Goal: Find specific page/section: Find specific page/section

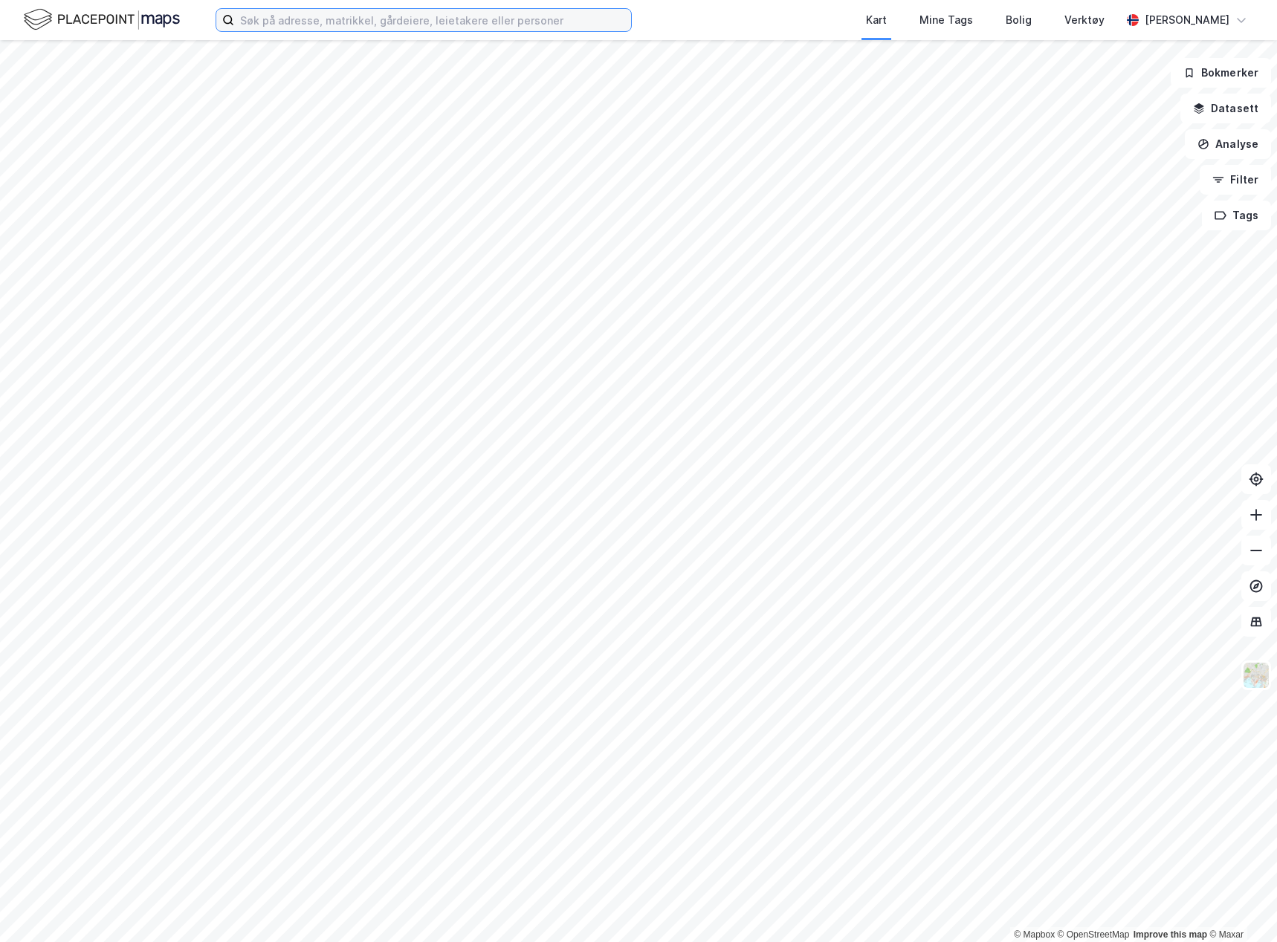
click at [298, 16] on input at bounding box center [432, 20] width 397 height 22
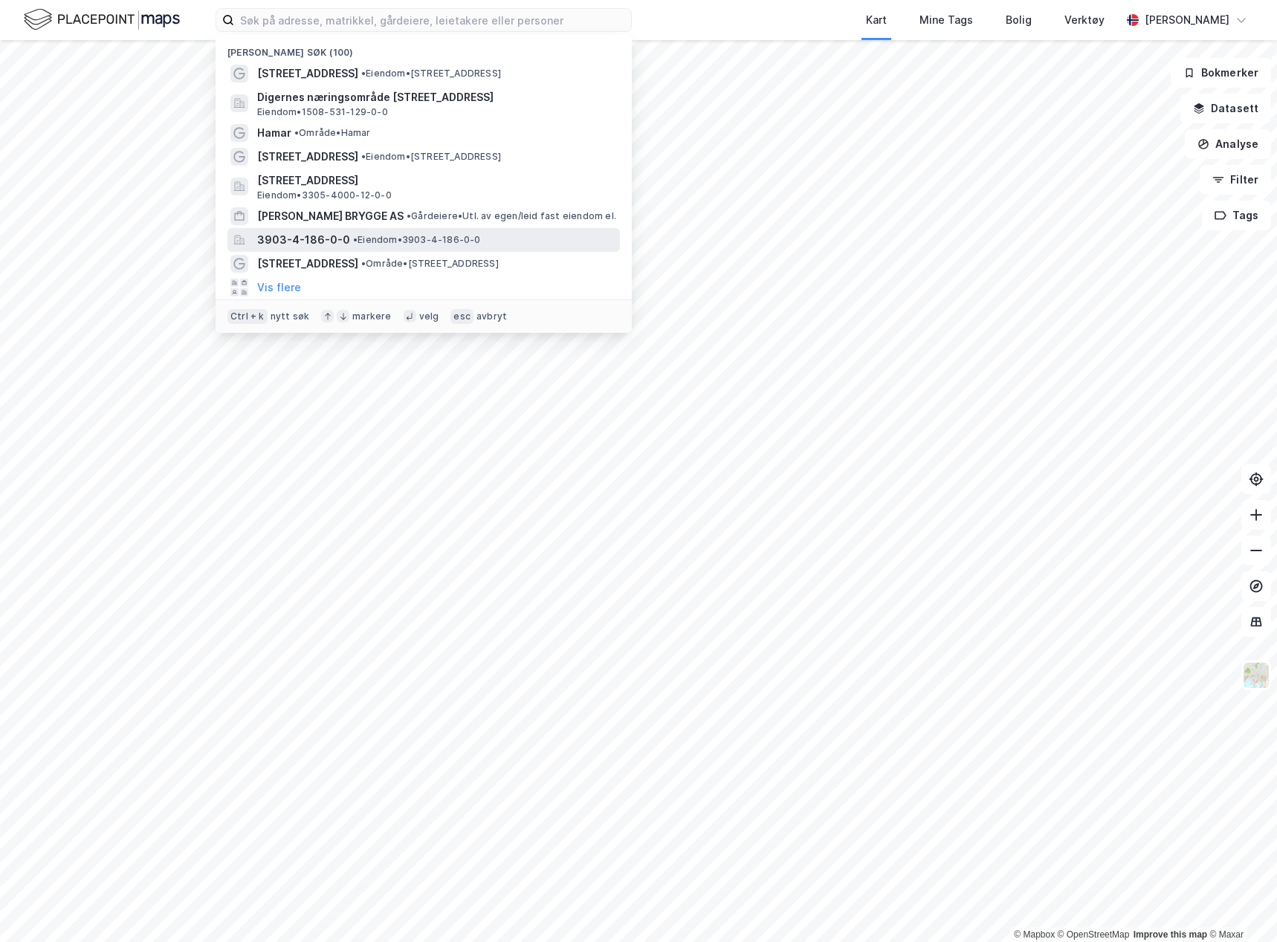
click at [458, 245] on span "• Eiendom • 3903-4-186-0-0" at bounding box center [417, 240] width 128 height 12
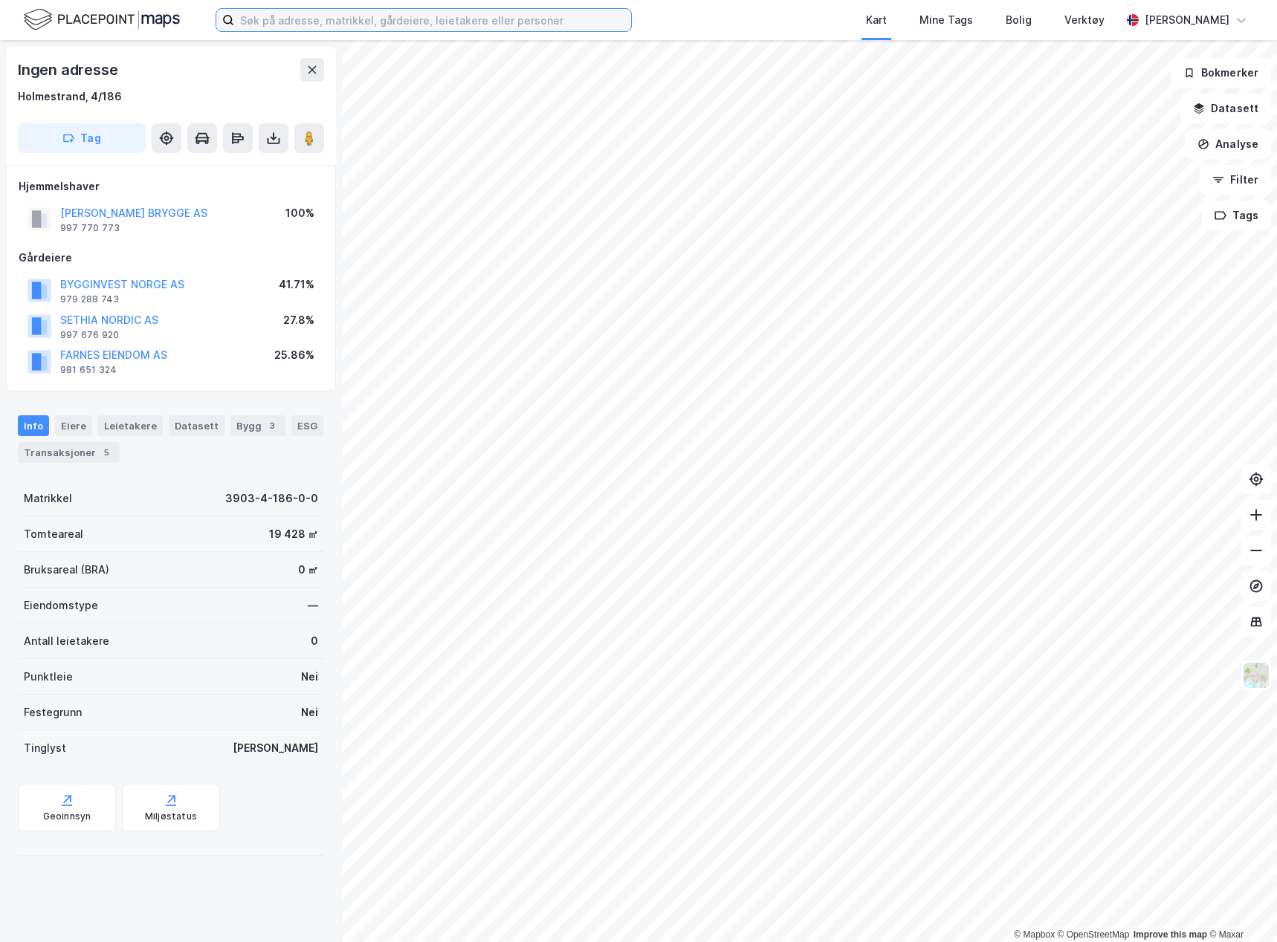
click at [319, 25] on input at bounding box center [432, 20] width 397 height 22
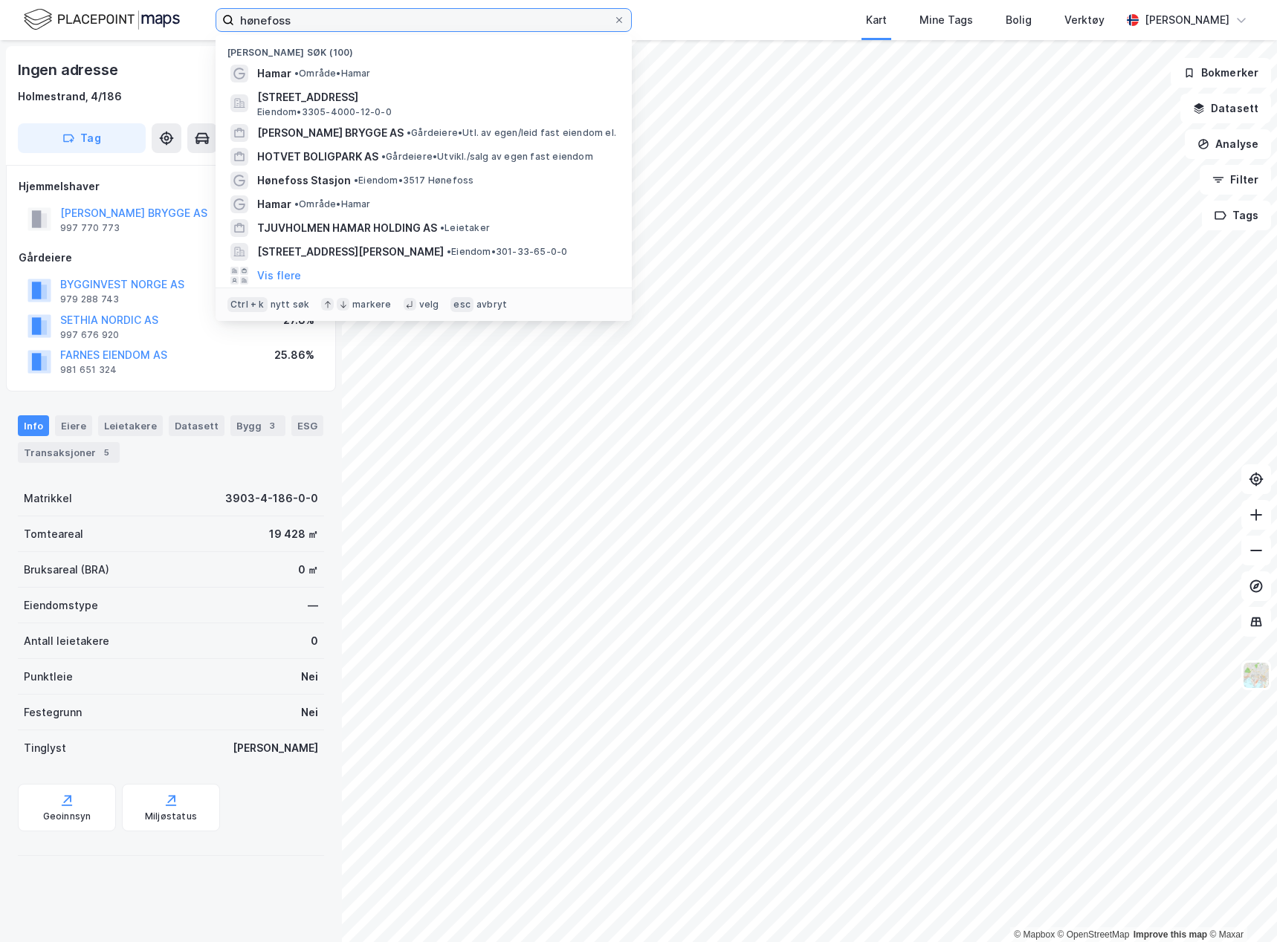
type input "hønefoss"
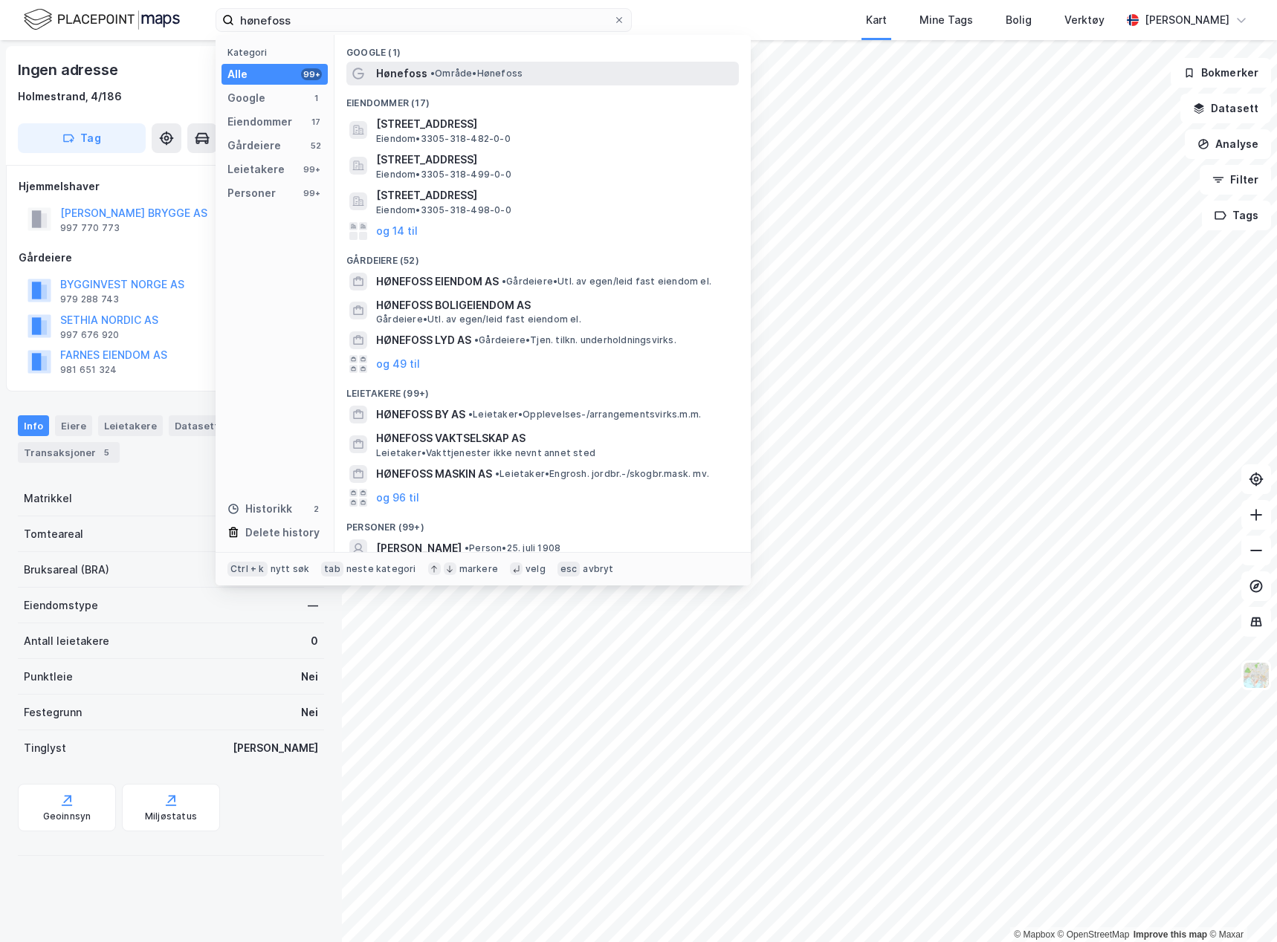
click at [608, 65] on div "Hønefoss • Område • Hønefoss" at bounding box center [556, 74] width 360 height 18
